Goal: Task Accomplishment & Management: Use online tool/utility

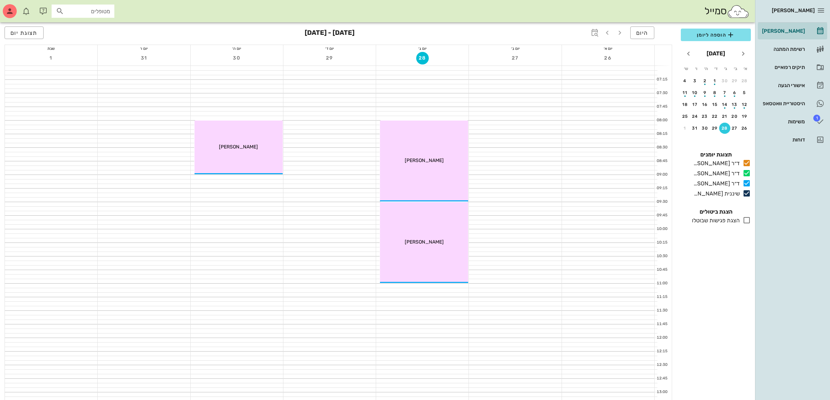
scroll to position [427, 0]
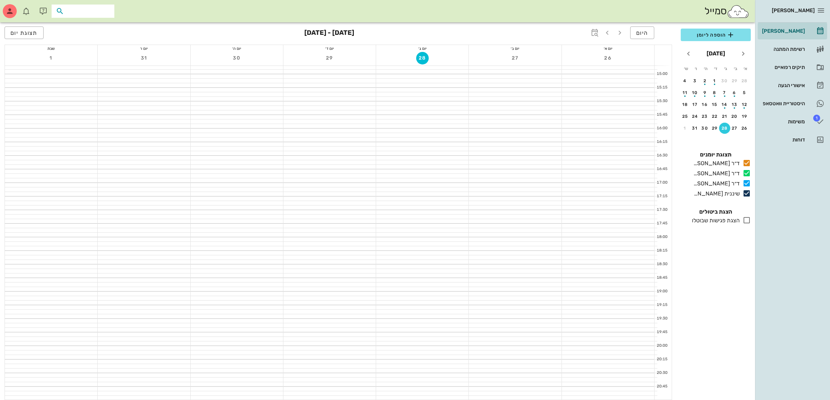
drag, startPoint x: 100, startPoint y: 13, endPoint x: 136, endPoint y: 104, distance: 97.5
click at [100, 13] on input "text" at bounding box center [88, 11] width 45 height 9
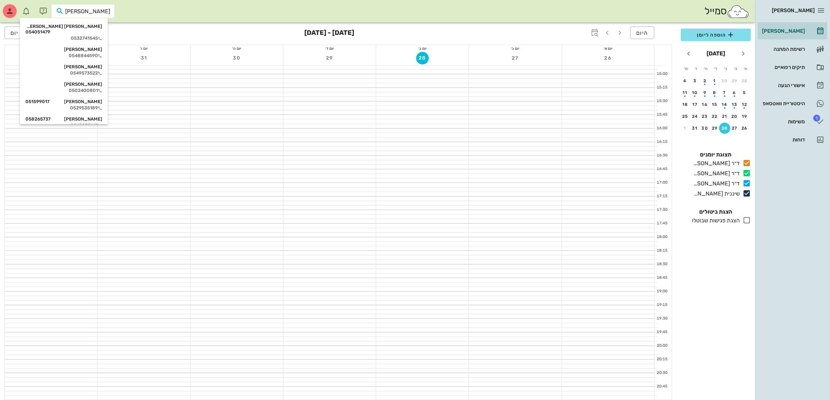
type input "אליה"
click at [93, 30] on div "[PERSON_NAME] [PERSON_NAME] 054051479 0532741545" at bounding box center [63, 32] width 77 height 23
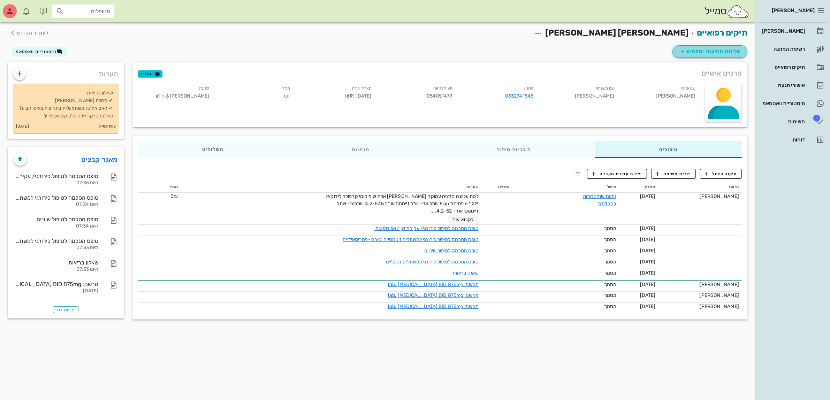
click at [715, 51] on span "שליחת הודעות וטפסים" at bounding box center [709, 51] width 63 height 8
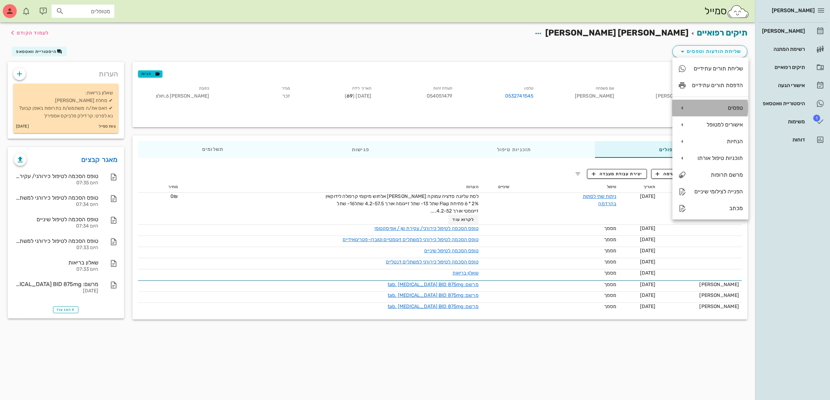
click at [721, 106] on div "טפסים" at bounding box center [717, 108] width 51 height 7
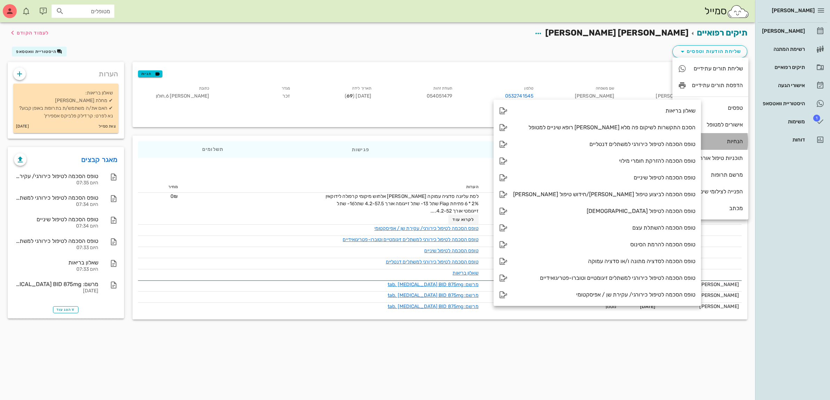
click at [720, 140] on div "הנחיות" at bounding box center [717, 141] width 51 height 7
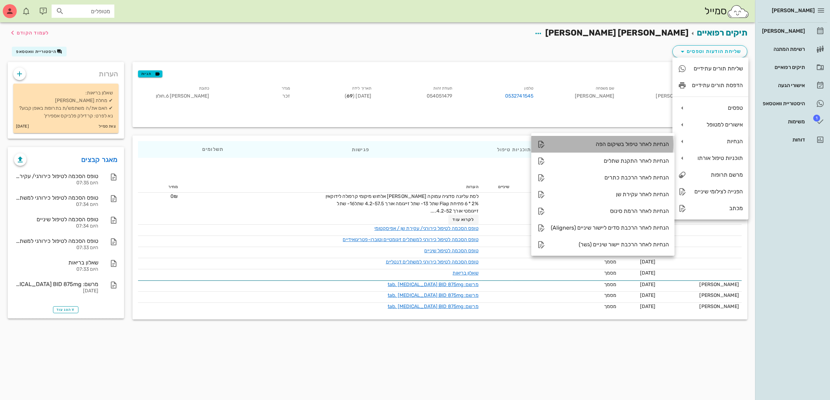
click at [615, 143] on div "הנחיות לאחר טיפול בשיקום הפה" at bounding box center [610, 144] width 118 height 7
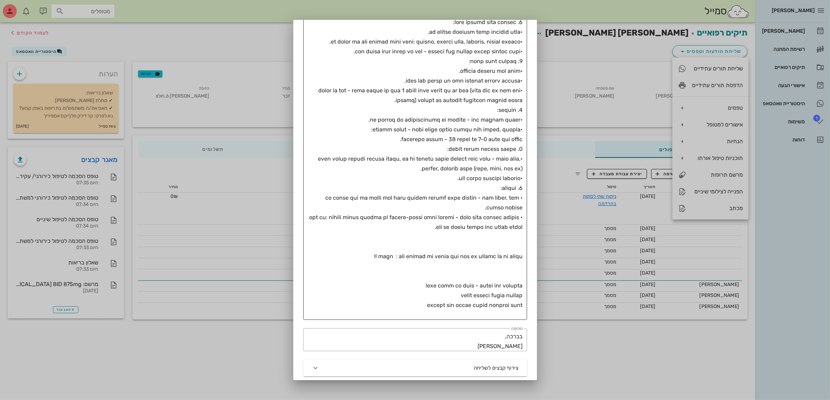
scroll to position [200, 0]
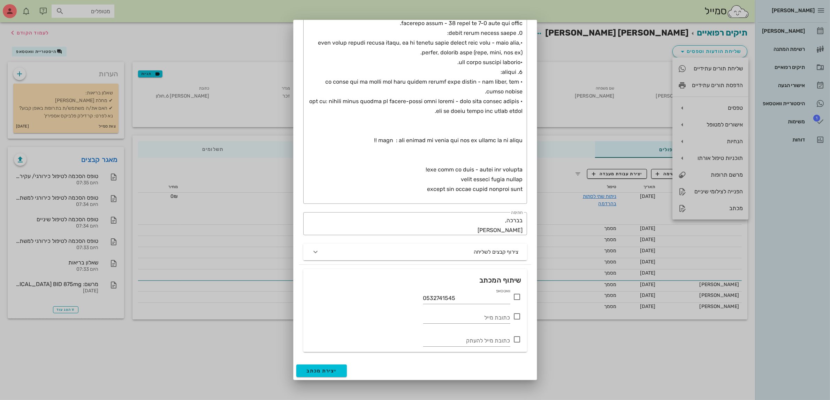
click at [517, 297] on icon at bounding box center [517, 297] width 8 height 8
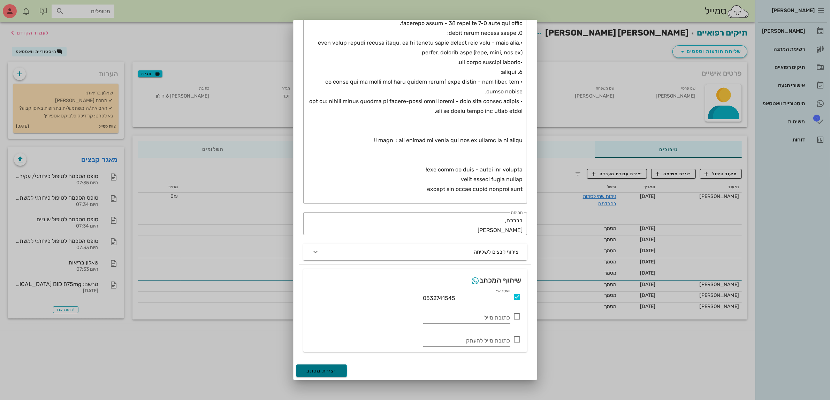
click at [330, 371] on span "יצירת מכתב" at bounding box center [322, 371] width 30 height 6
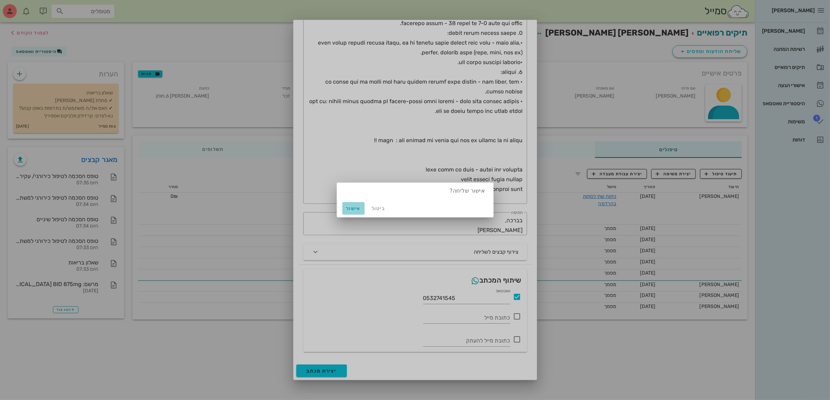
click at [346, 208] on span "אישור" at bounding box center [353, 209] width 17 height 6
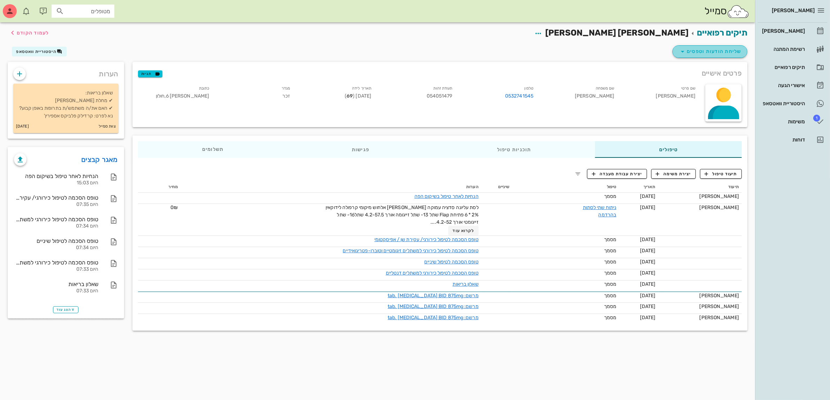
click at [701, 54] on span "שליחת הודעות וטפסים" at bounding box center [709, 51] width 63 height 8
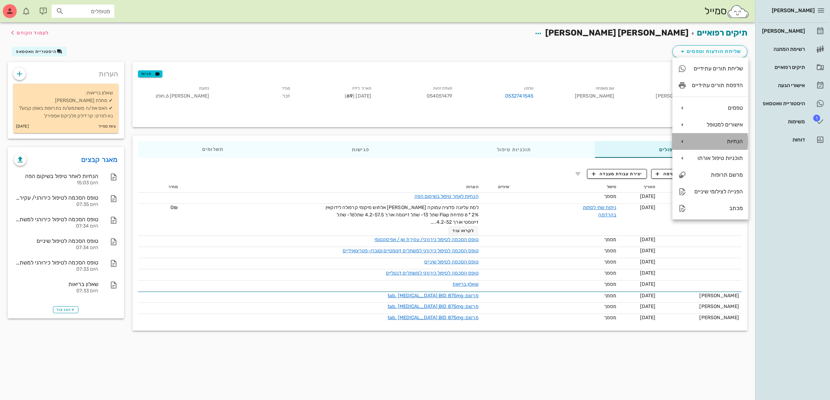
click at [712, 143] on div "הנחיות" at bounding box center [717, 141] width 51 height 7
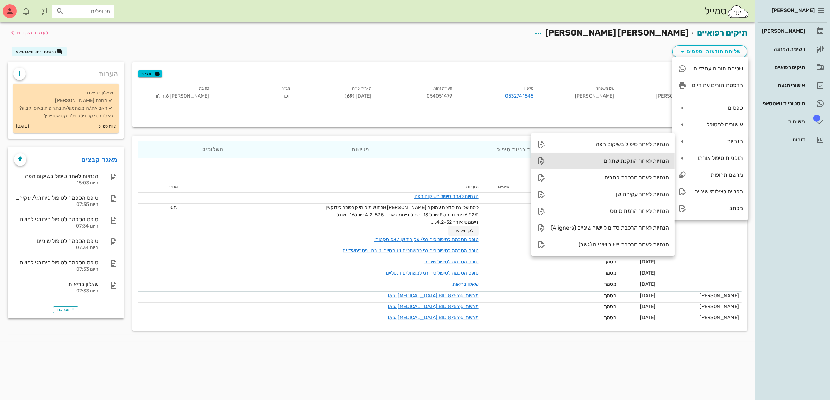
click at [609, 163] on div "הנחיות לאחר התקנת שתלים" at bounding box center [610, 161] width 118 height 7
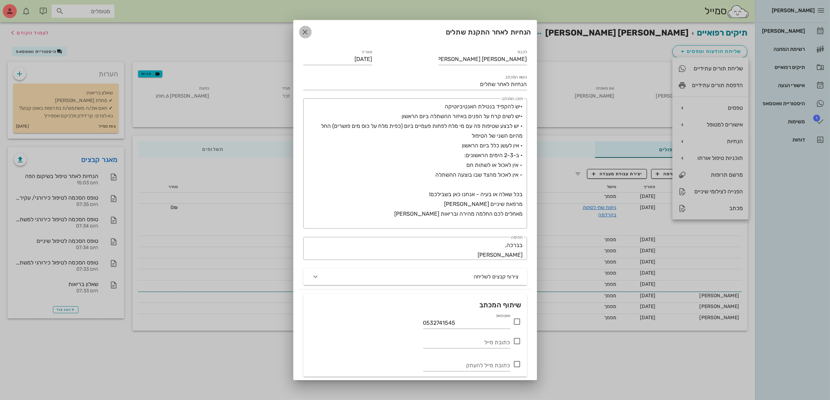
click at [310, 32] on icon "button" at bounding box center [305, 32] width 8 height 8
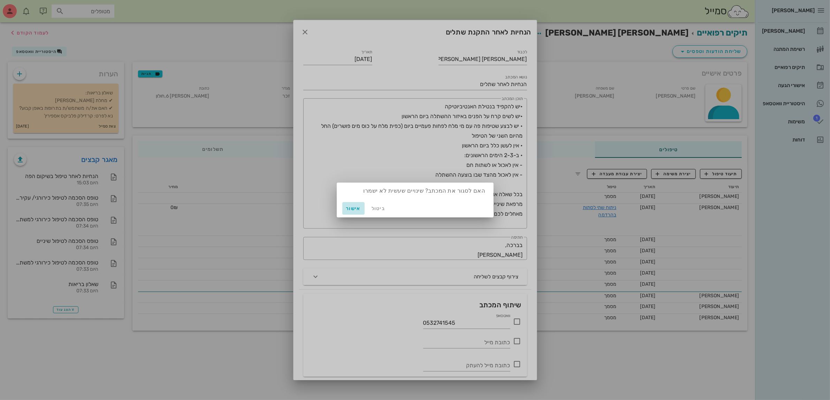
click at [350, 208] on span "אישור" at bounding box center [353, 209] width 17 height 6
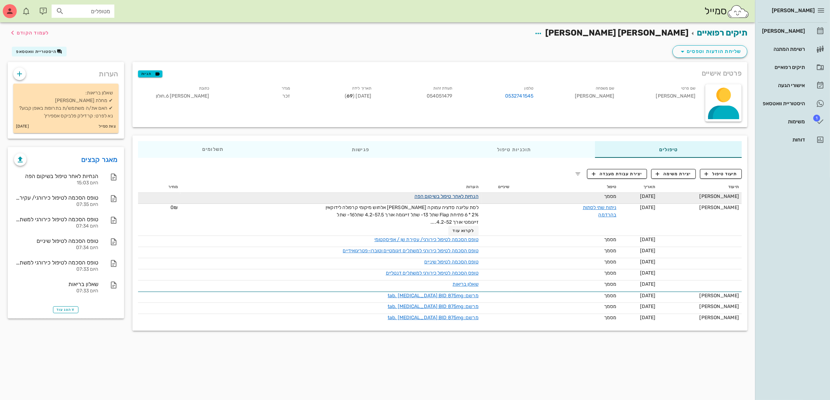
click at [466, 196] on link "הנחיות לאחר טיפול בשיקום הפה" at bounding box center [447, 196] width 64 height 6
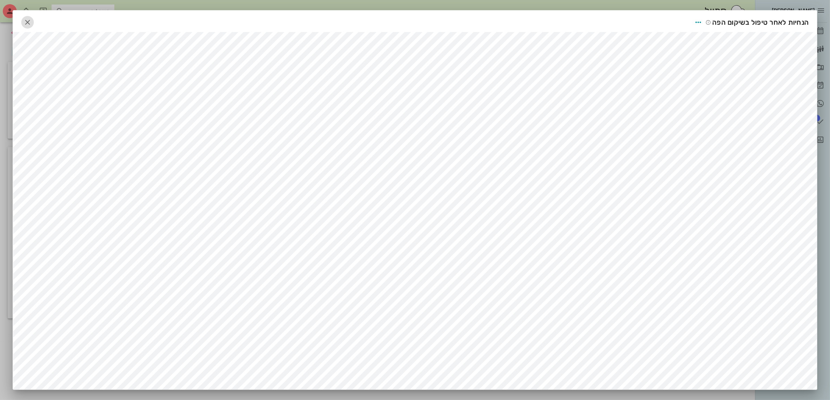
click at [28, 22] on icon "button" at bounding box center [27, 22] width 8 height 8
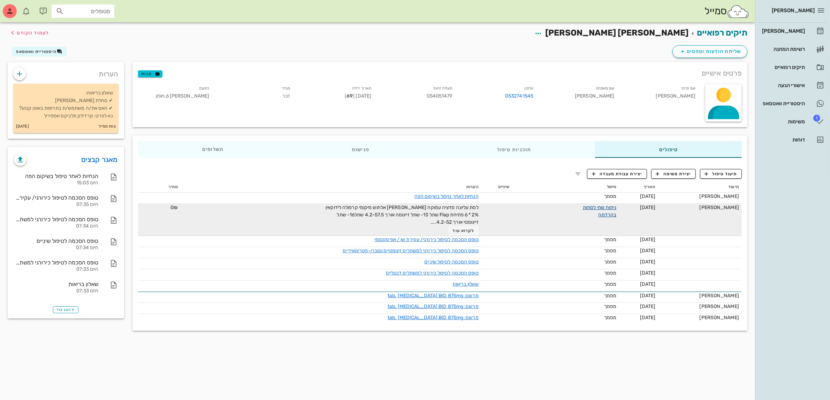
click at [609, 208] on link "ניתוח שתי לסתות בהרדמה" at bounding box center [600, 211] width 34 height 13
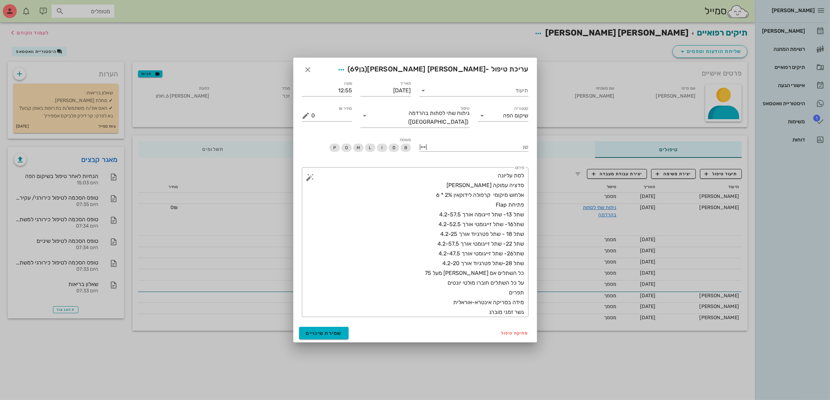
click at [379, 17] on div at bounding box center [415, 200] width 830 height 400
click at [307, 71] on icon "button" at bounding box center [308, 70] width 8 height 8
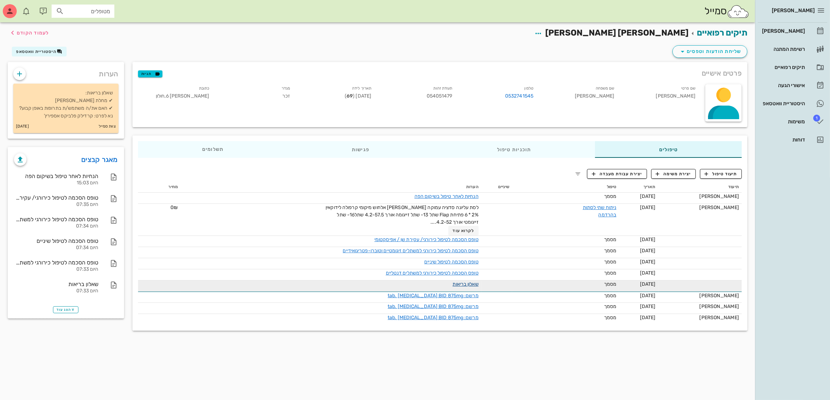
click at [468, 282] on link "שאלון בריאות" at bounding box center [466, 284] width 26 height 6
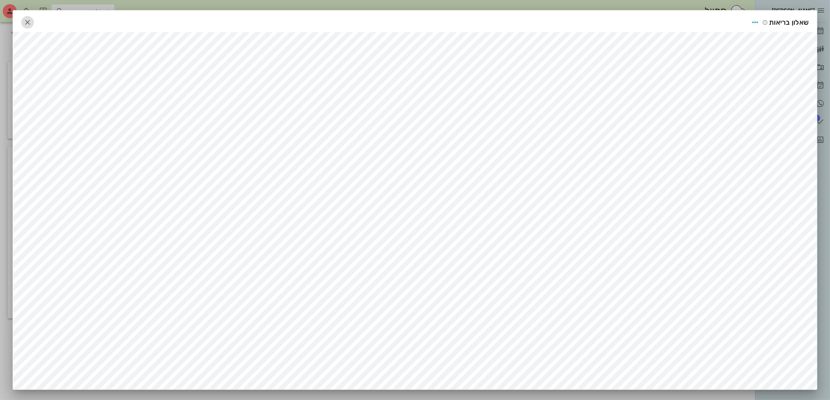
click at [32, 24] on icon "button" at bounding box center [27, 22] width 8 height 8
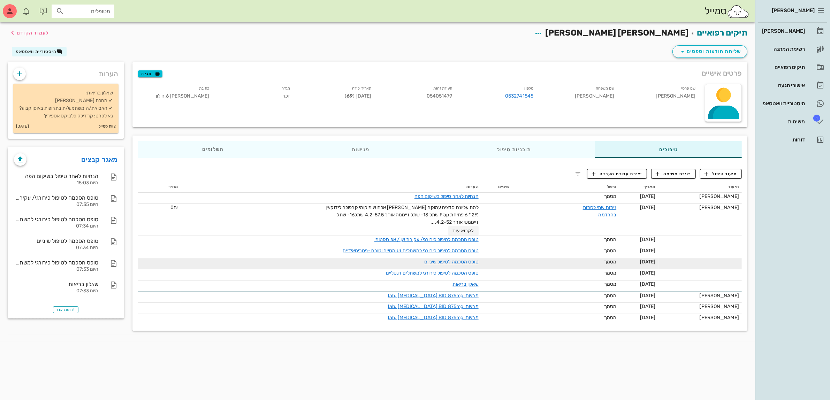
click at [446, 264] on div "טופס הסכמה לטיפול שיניים" at bounding box center [400, 261] width 157 height 7
click at [446, 261] on link "טופס הסכמה לטיפול שיניים" at bounding box center [451, 262] width 54 height 6
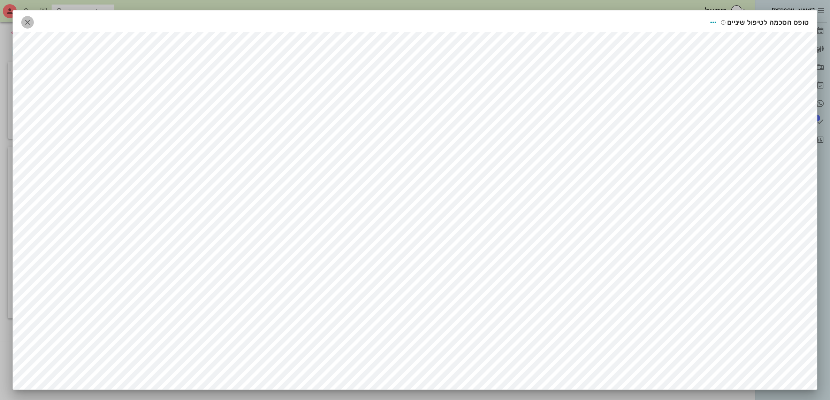
click at [31, 21] on icon "button" at bounding box center [27, 22] width 8 height 8
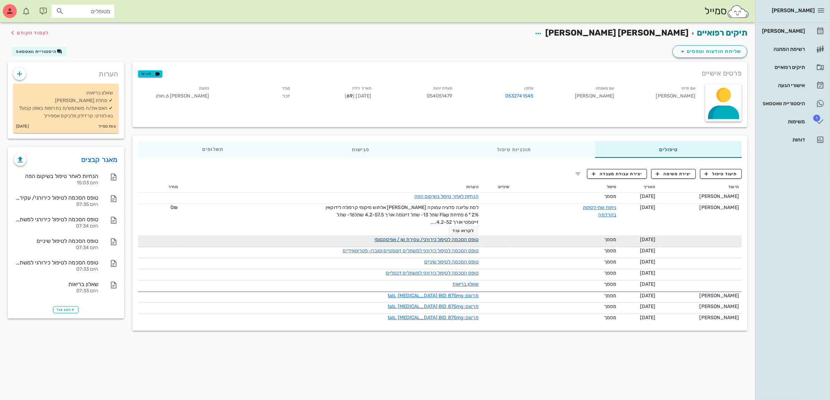
click at [443, 237] on link "טופס הסכמה לטיפול כירורגי/ עקירת שן / אפיסקטומי" at bounding box center [426, 240] width 104 height 6
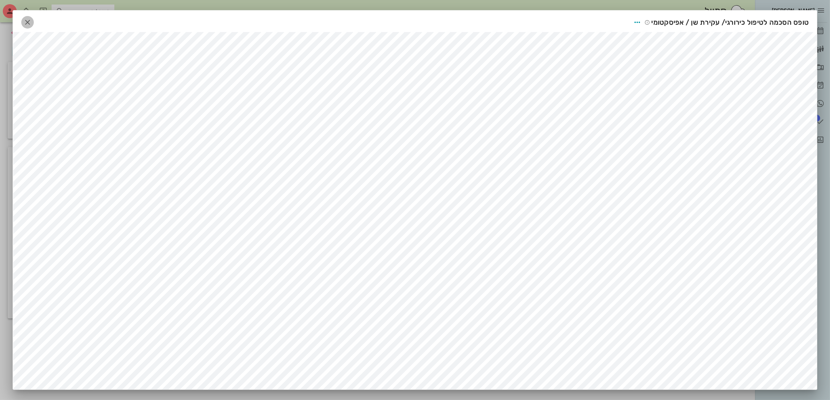
click at [30, 22] on icon "button" at bounding box center [27, 22] width 8 height 8
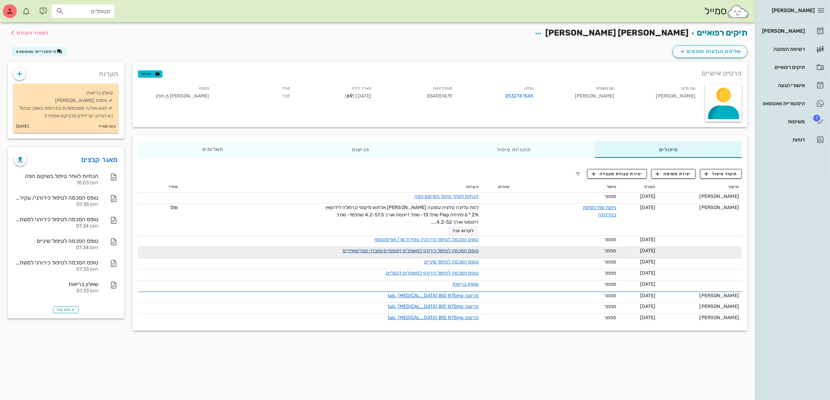
click at [435, 249] on link "טופס הסכמה לטיפול כירורגי למשתלים זיגומטיים וטוברו-פטריגואידיים" at bounding box center [411, 251] width 136 height 6
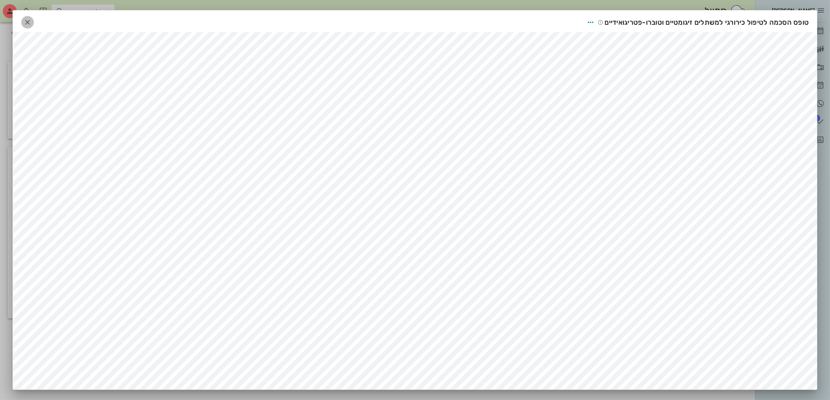
click at [27, 23] on icon "button" at bounding box center [27, 22] width 8 height 8
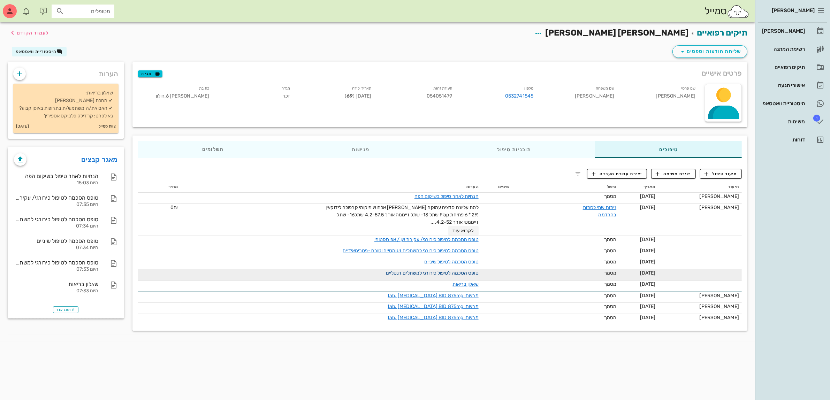
click at [440, 272] on link "טופס הסכמה לטיפול כירורגי למשתלים דנטליים" at bounding box center [432, 273] width 93 height 6
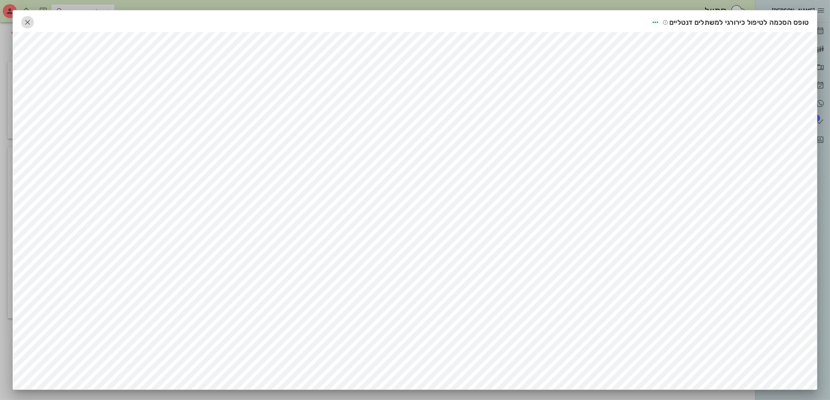
click at [31, 21] on icon "button" at bounding box center [27, 22] width 8 height 8
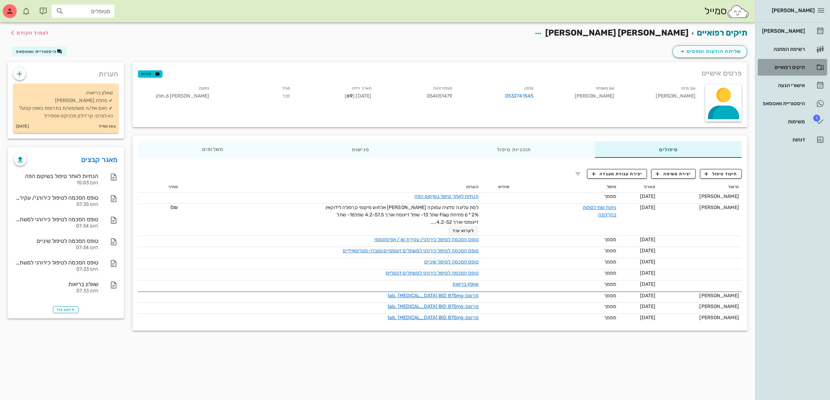
click at [787, 70] on div "תיקים רפואיים" at bounding box center [783, 67] width 44 height 6
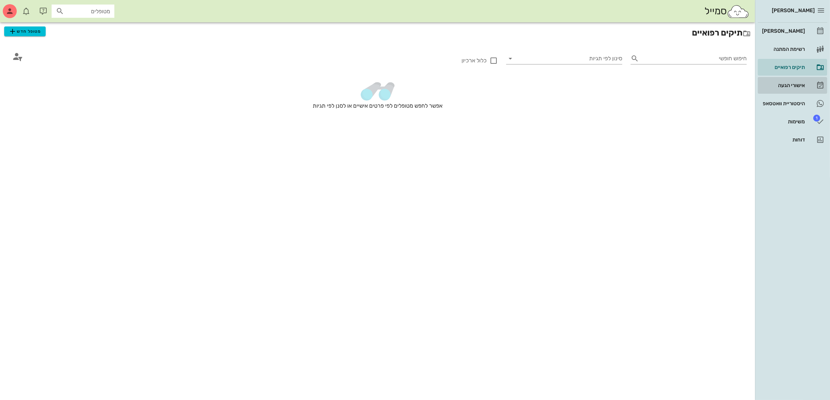
click at [795, 84] on div "אישורי הגעה" at bounding box center [783, 86] width 44 height 6
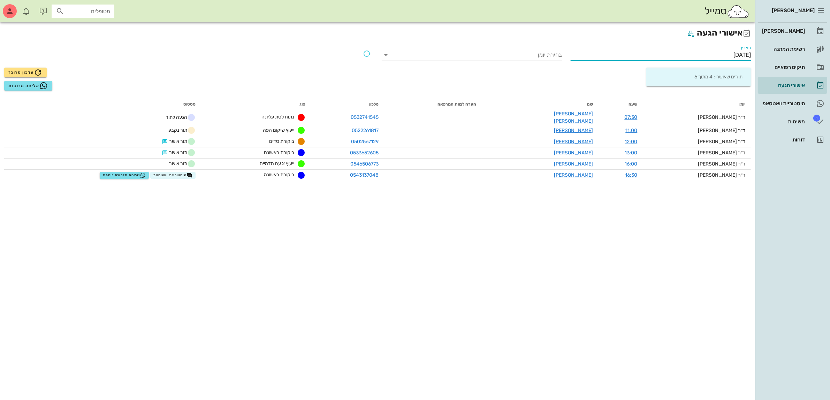
click at [720, 52] on input "[DATE]" at bounding box center [661, 55] width 181 height 11
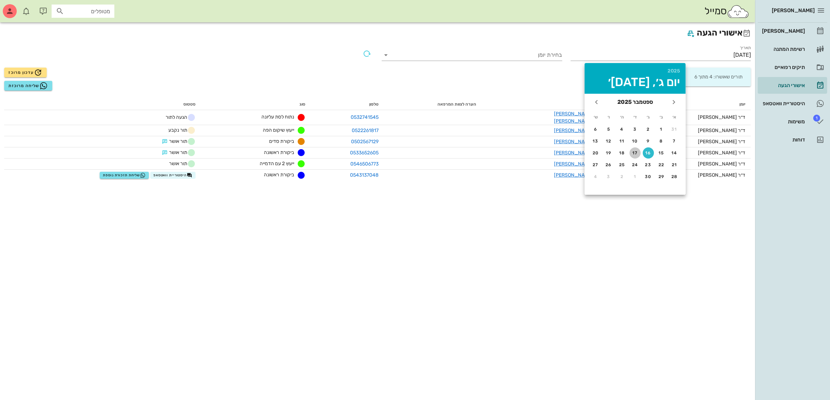
click at [633, 152] on div "17" at bounding box center [635, 153] width 11 height 5
type input "[DATE]"
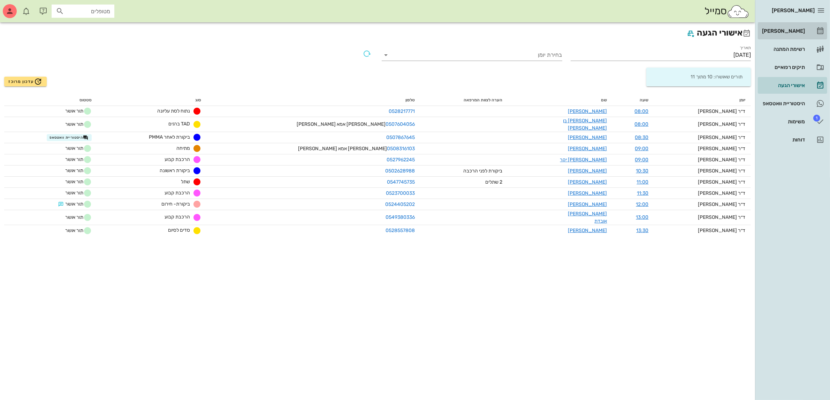
click at [784, 27] on div "[PERSON_NAME]" at bounding box center [783, 30] width 44 height 11
